Goal: Browse casually: Explore the website without a specific task or goal

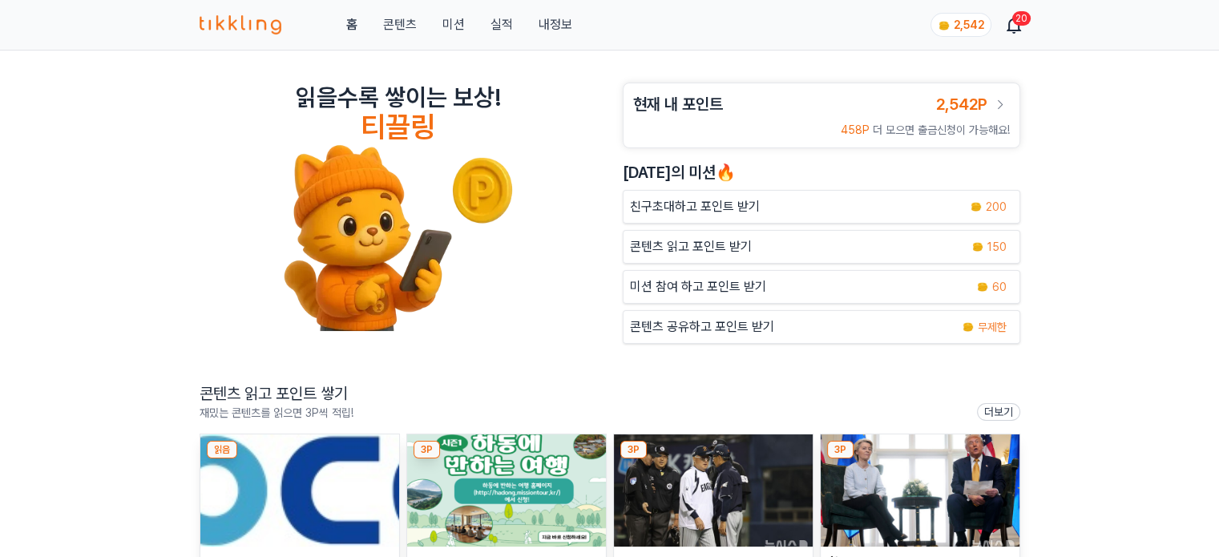
click at [533, 461] on img at bounding box center [506, 490] width 199 height 112
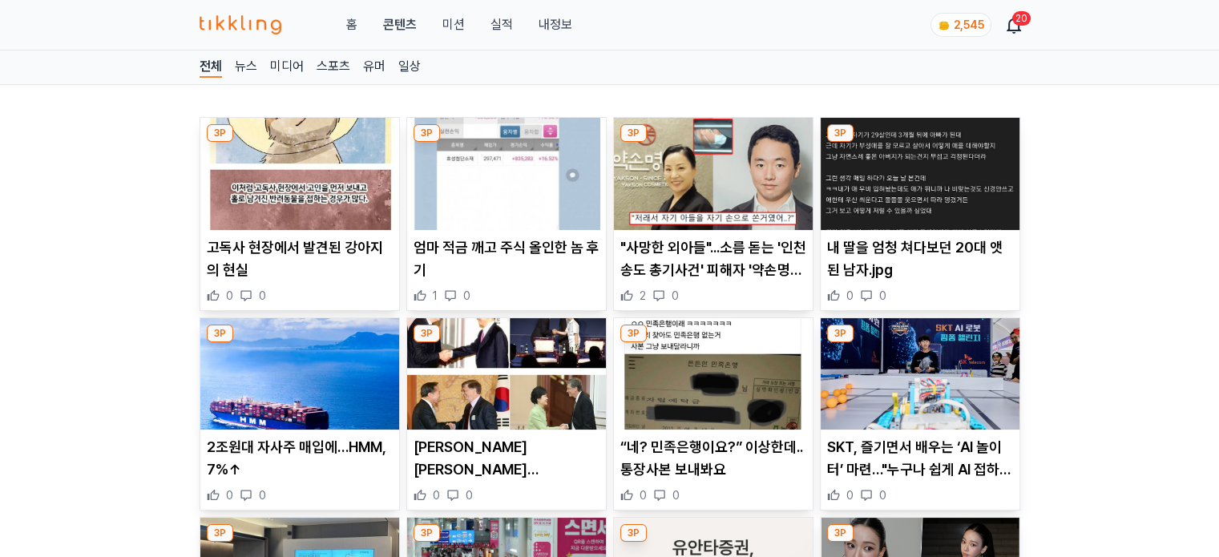
click at [489, 208] on img at bounding box center [506, 174] width 199 height 112
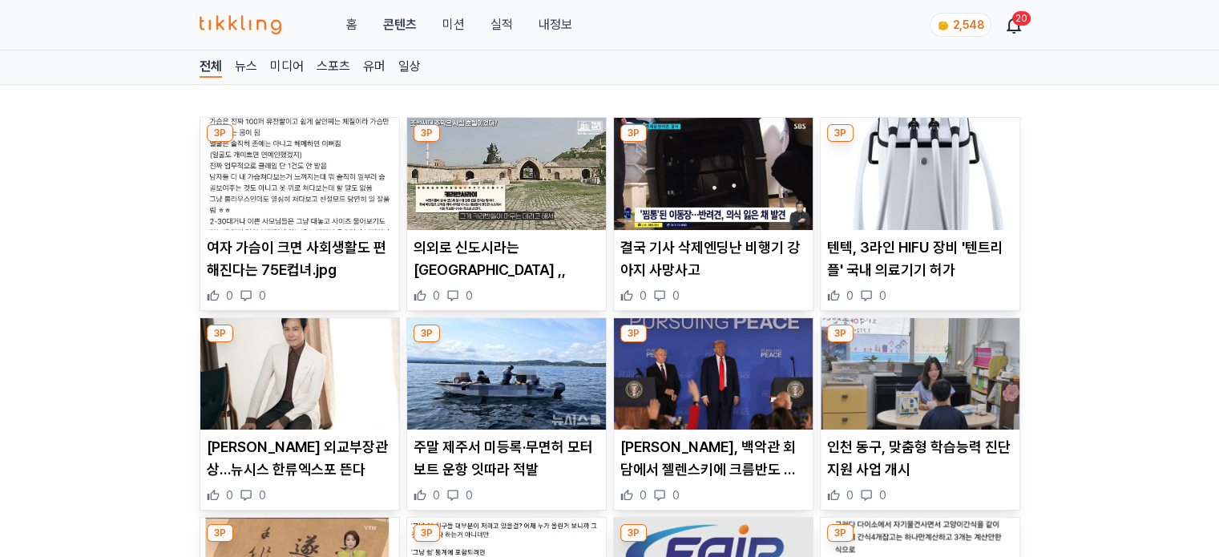
click at [510, 203] on img at bounding box center [506, 174] width 199 height 112
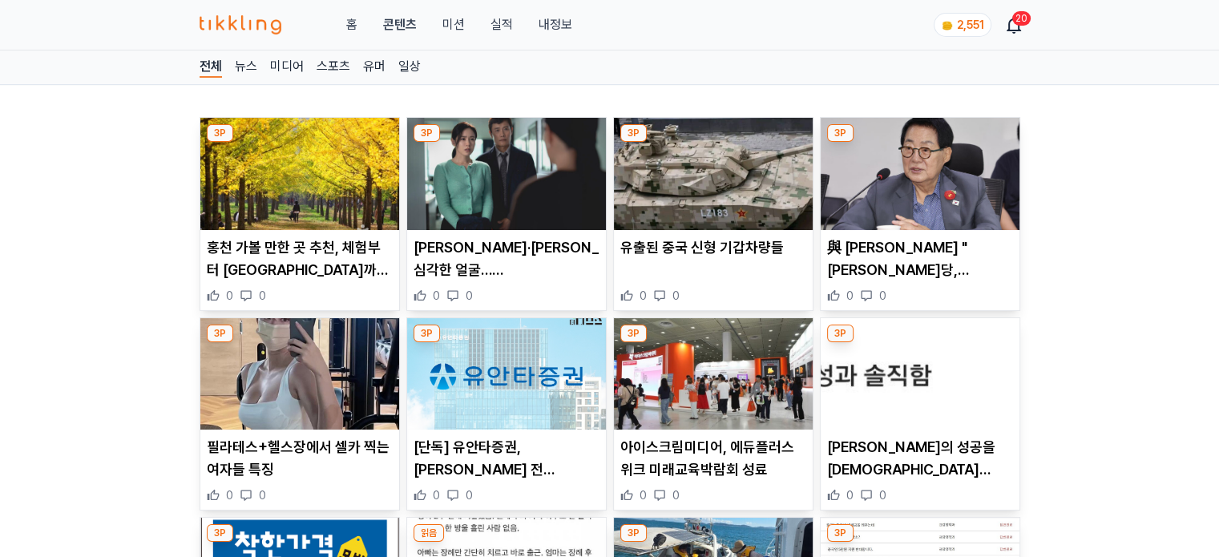
click at [494, 201] on img at bounding box center [506, 174] width 199 height 112
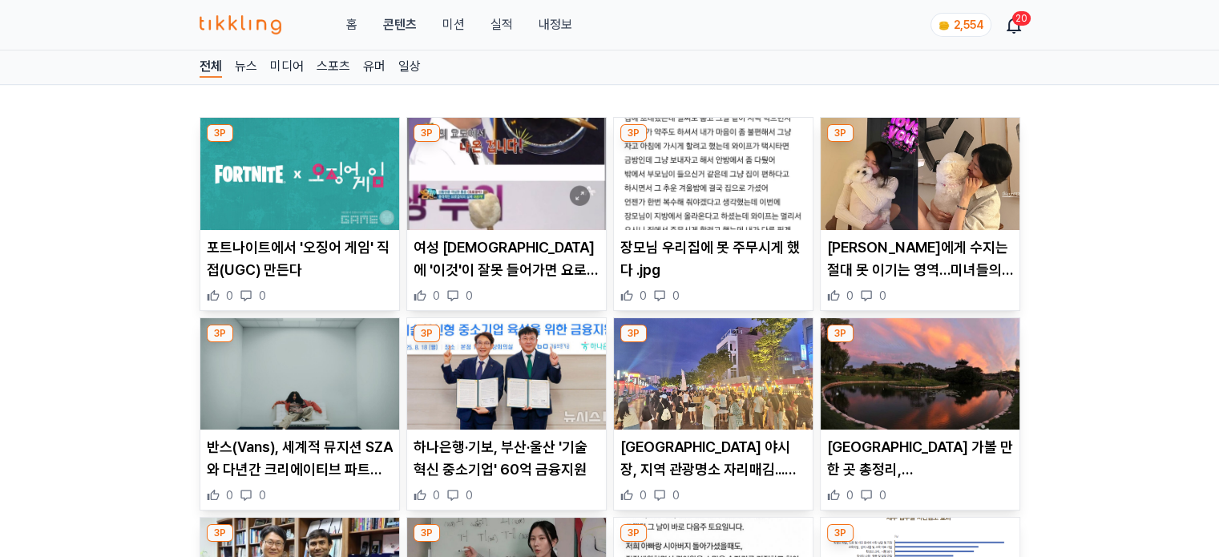
click at [527, 391] on img at bounding box center [506, 374] width 199 height 112
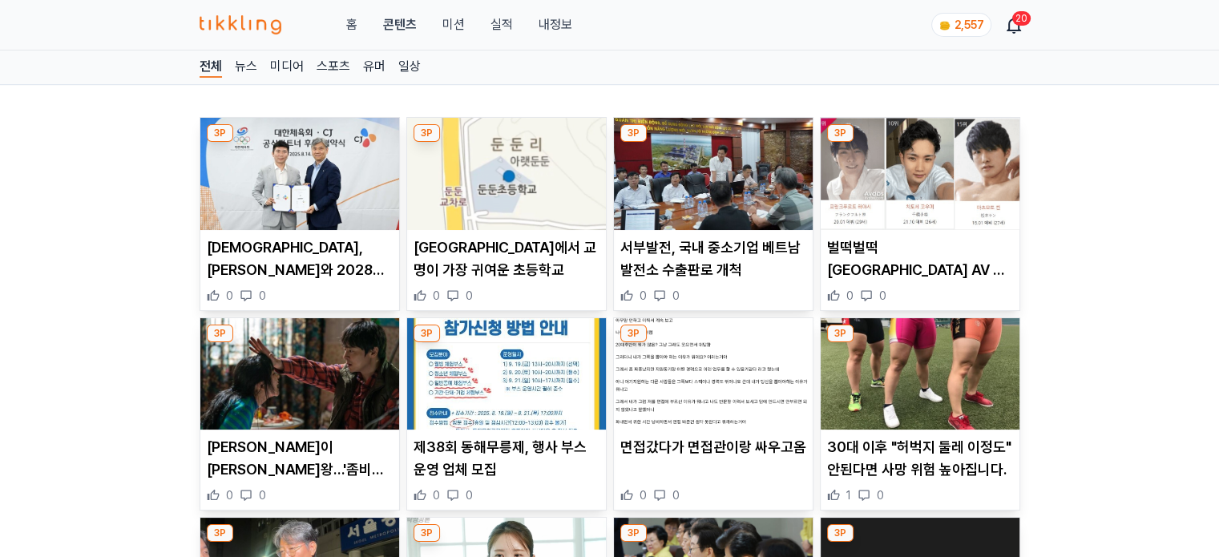
click at [519, 145] on img at bounding box center [506, 174] width 199 height 112
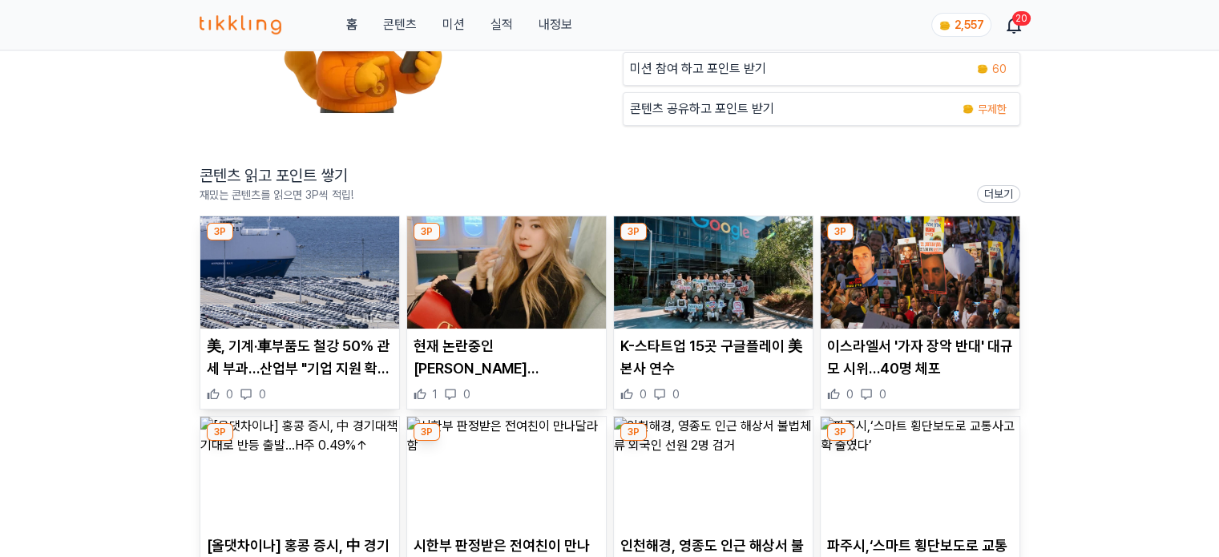
scroll to position [240, 0]
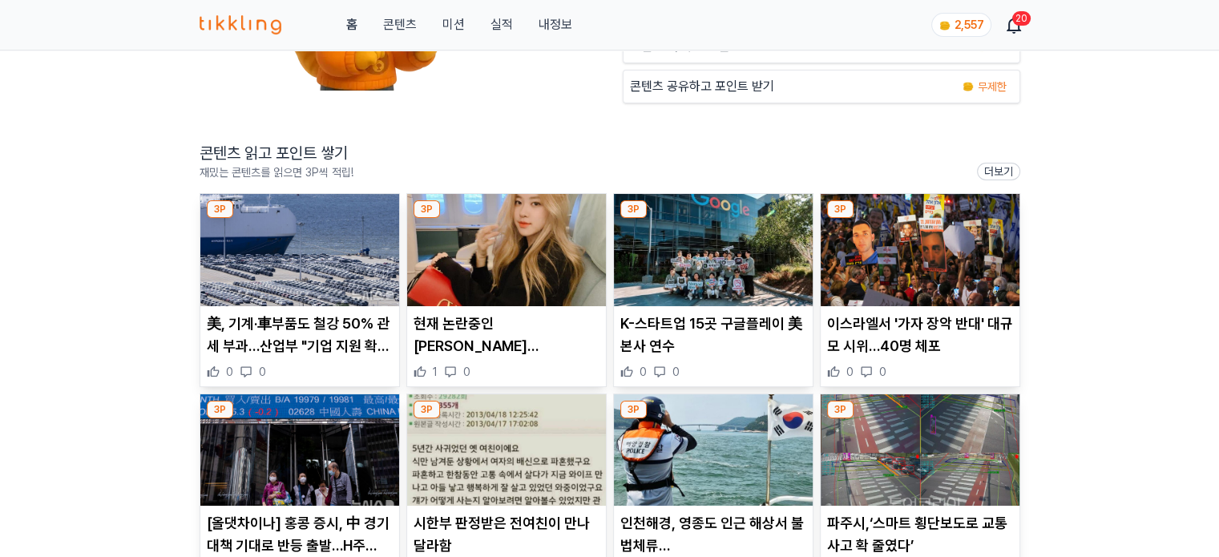
click at [273, 265] on img at bounding box center [299, 250] width 199 height 112
